Goal: Communication & Community: Answer question/provide support

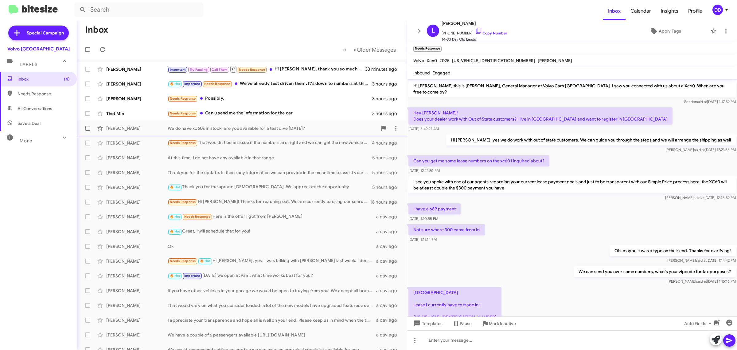
scroll to position [62, 0]
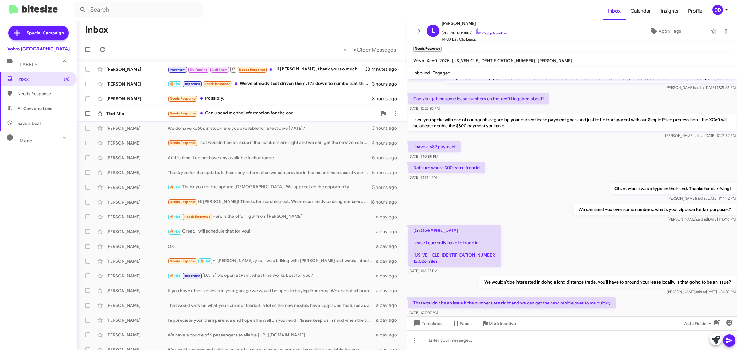
click at [243, 111] on div "Needs Response Can u send me the information for the car" at bounding box center [273, 113] width 210 height 7
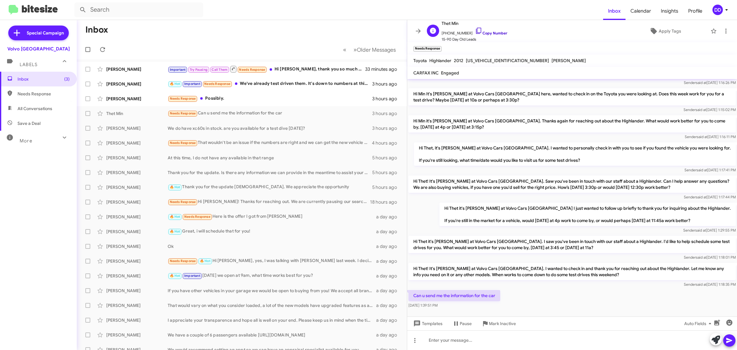
click at [494, 31] on link "Copy Number" at bounding box center [491, 33] width 32 height 5
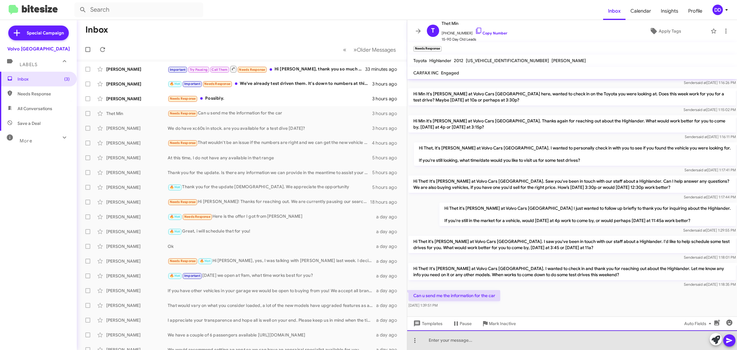
click at [557, 343] on div at bounding box center [572, 340] width 330 height 20
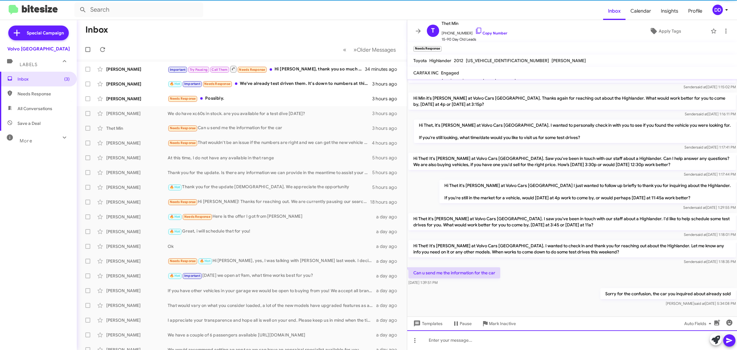
scroll to position [29, 0]
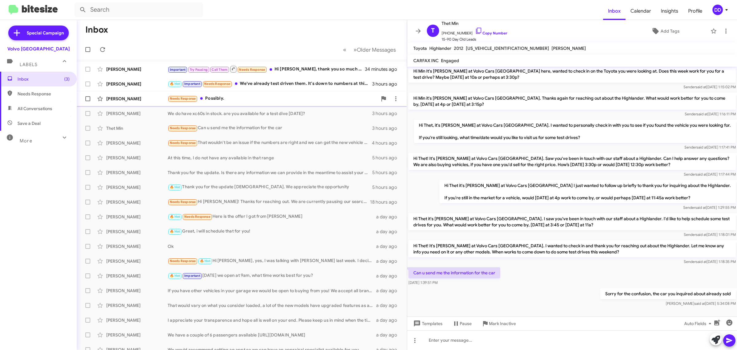
click at [284, 95] on div "Needs Response Possibly." at bounding box center [273, 98] width 210 height 7
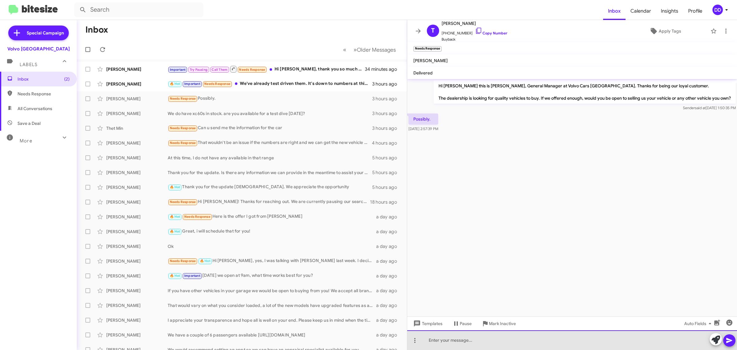
click at [530, 344] on div at bounding box center [572, 340] width 330 height 20
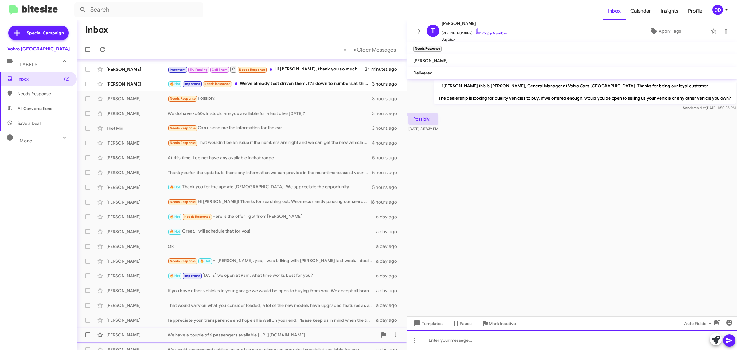
scroll to position [7, 0]
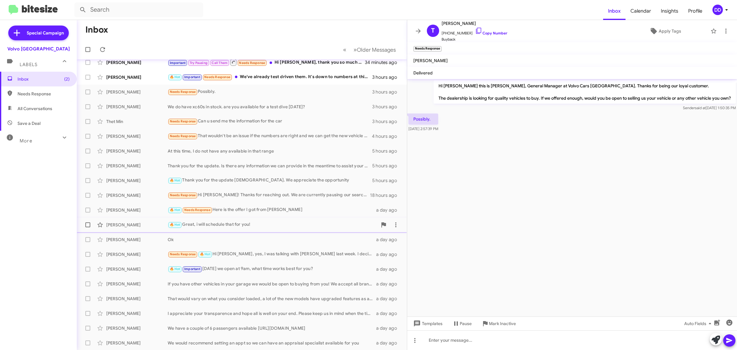
click at [295, 221] on div "🔥 Hot Great, i will schedule that for you!" at bounding box center [273, 224] width 210 height 7
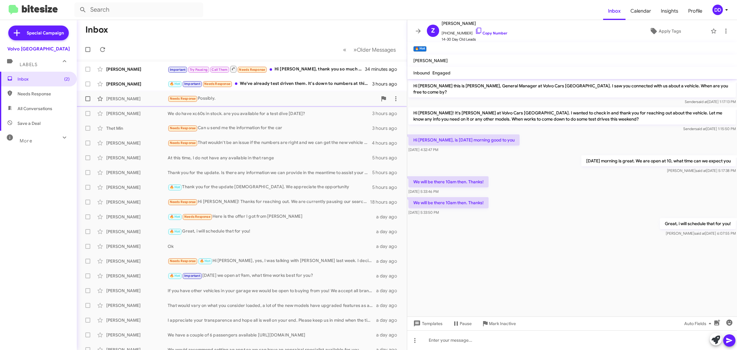
click at [295, 97] on div "Needs Response Possibly." at bounding box center [273, 98] width 210 height 7
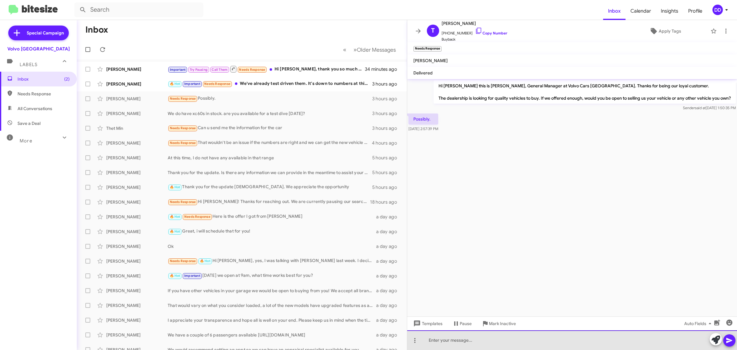
click at [559, 335] on div at bounding box center [572, 340] width 330 height 20
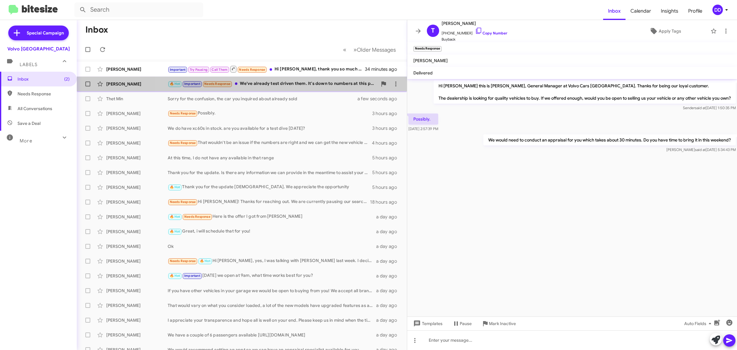
click at [283, 83] on div "🔥 Hot Important Needs Response We've already test driven them. It's down to num…" at bounding box center [273, 83] width 210 height 7
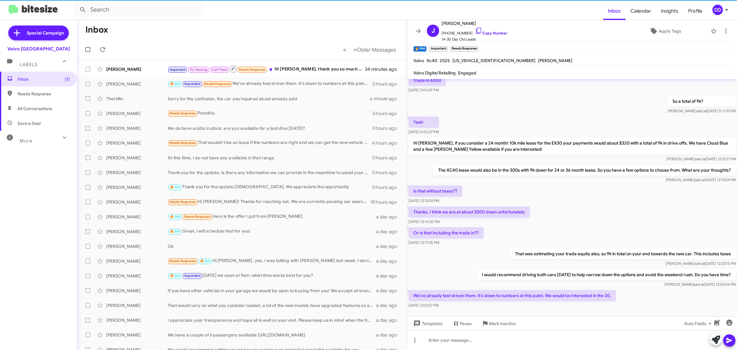
scroll to position [251, 0]
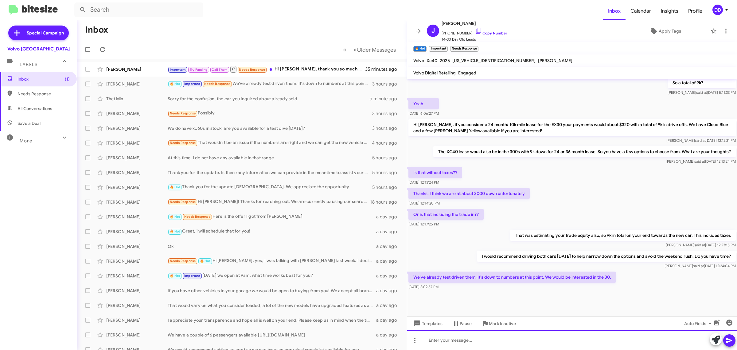
click at [578, 337] on div at bounding box center [572, 340] width 330 height 20
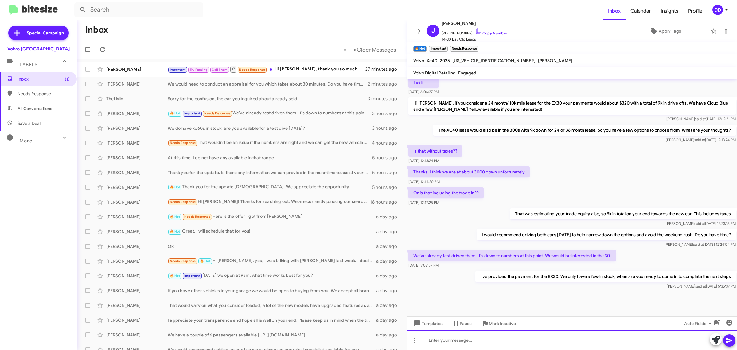
scroll to position [274, 0]
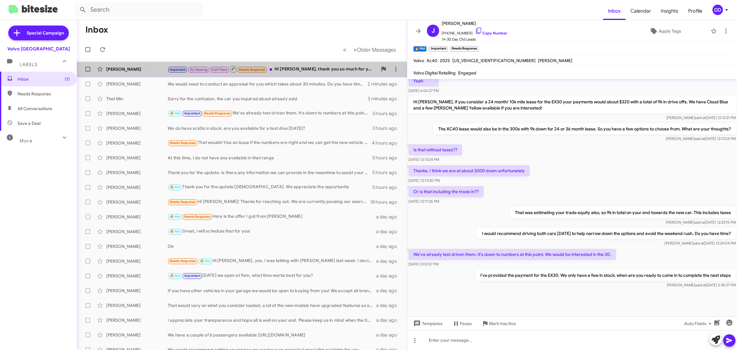
click at [302, 68] on div "Important Try Pausing Call Them Needs Response Hi [PERSON_NAME], thank you so m…" at bounding box center [273, 69] width 210 height 8
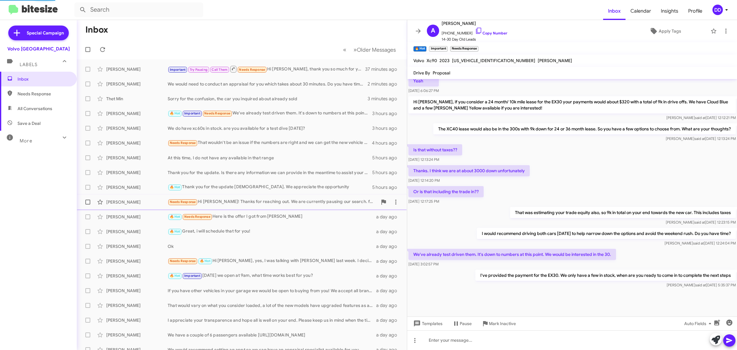
scroll to position [207, 0]
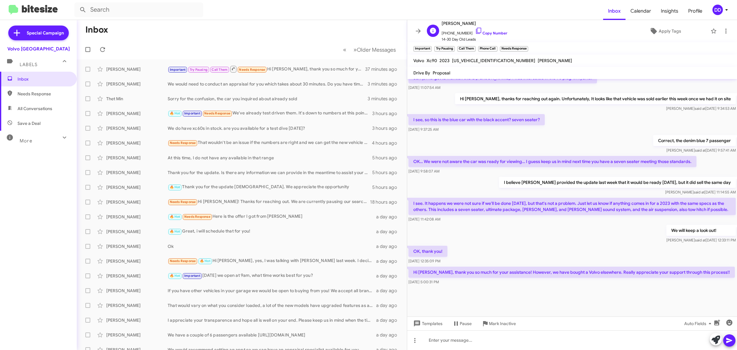
click at [493, 30] on span "[PHONE_NUMBER] Copy Number" at bounding box center [475, 31] width 66 height 9
click at [494, 34] on link "Copy Number" at bounding box center [491, 33] width 32 height 5
